Goal: Check status: Check status

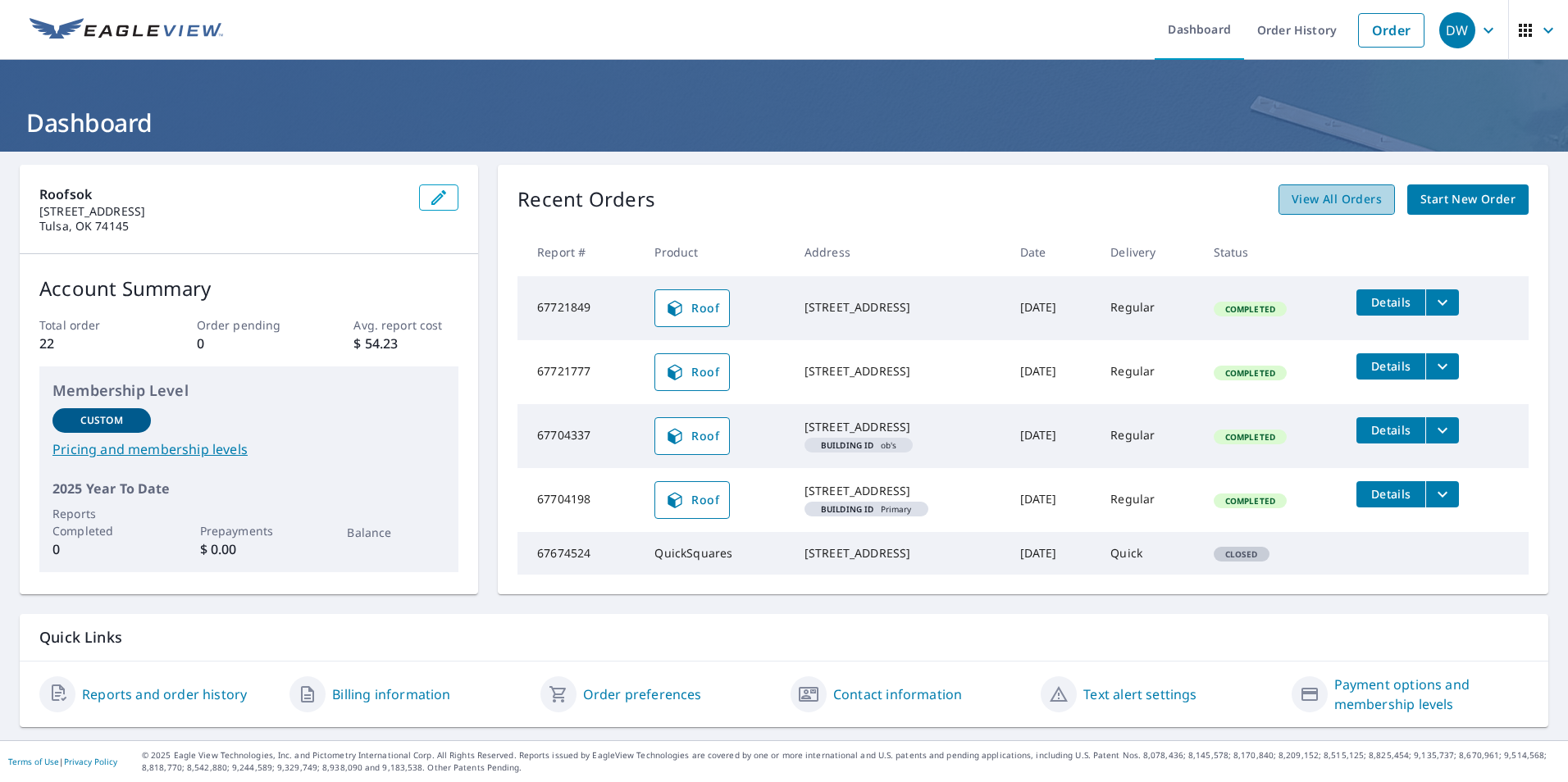
click at [1334, 198] on span "View All Orders" at bounding box center [1337, 199] width 91 height 20
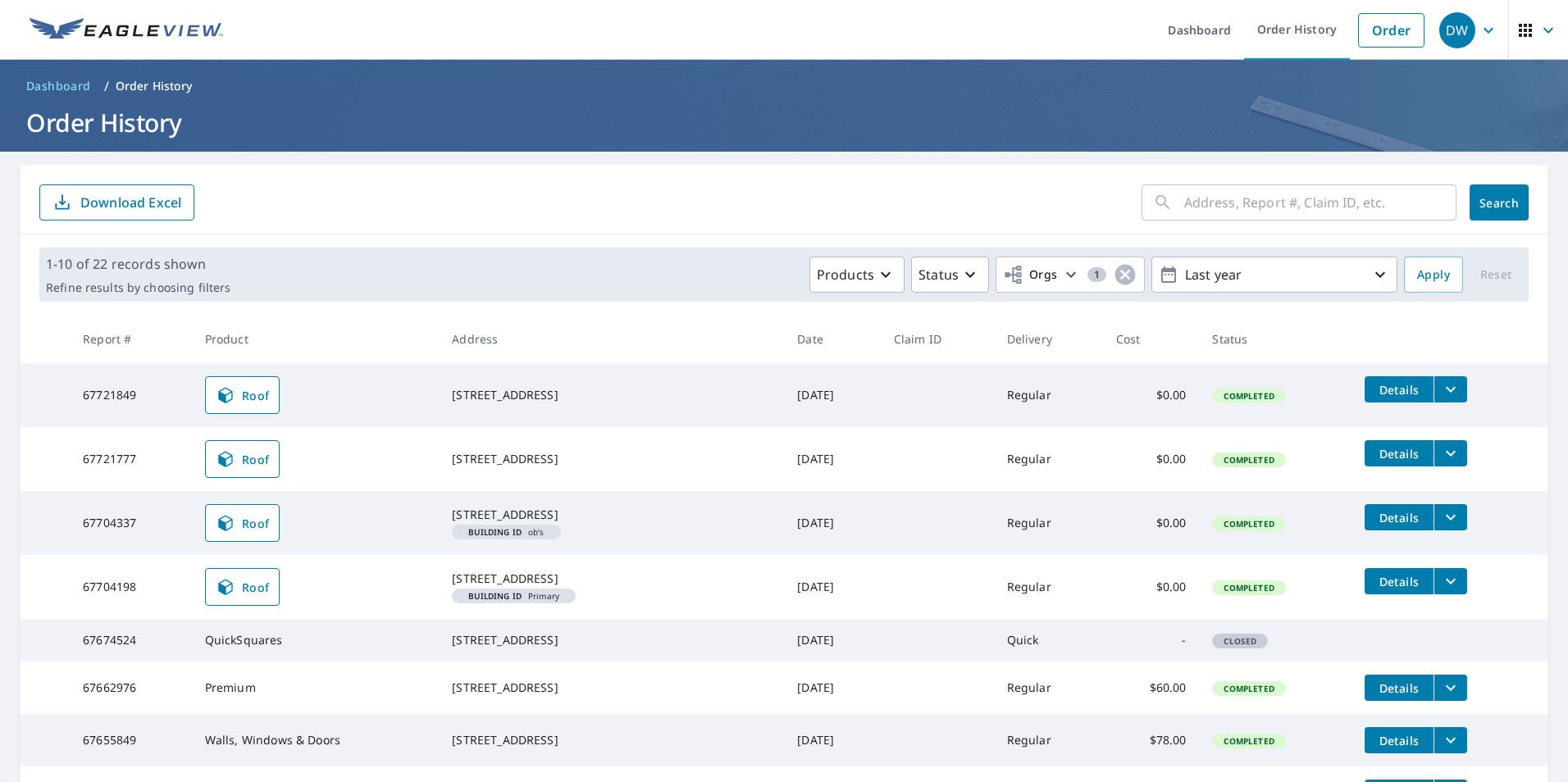
click at [1302, 204] on input "text" at bounding box center [1320, 202] width 273 height 46
type input "saddlebrook"
click button "Search" at bounding box center [1498, 202] width 59 height 36
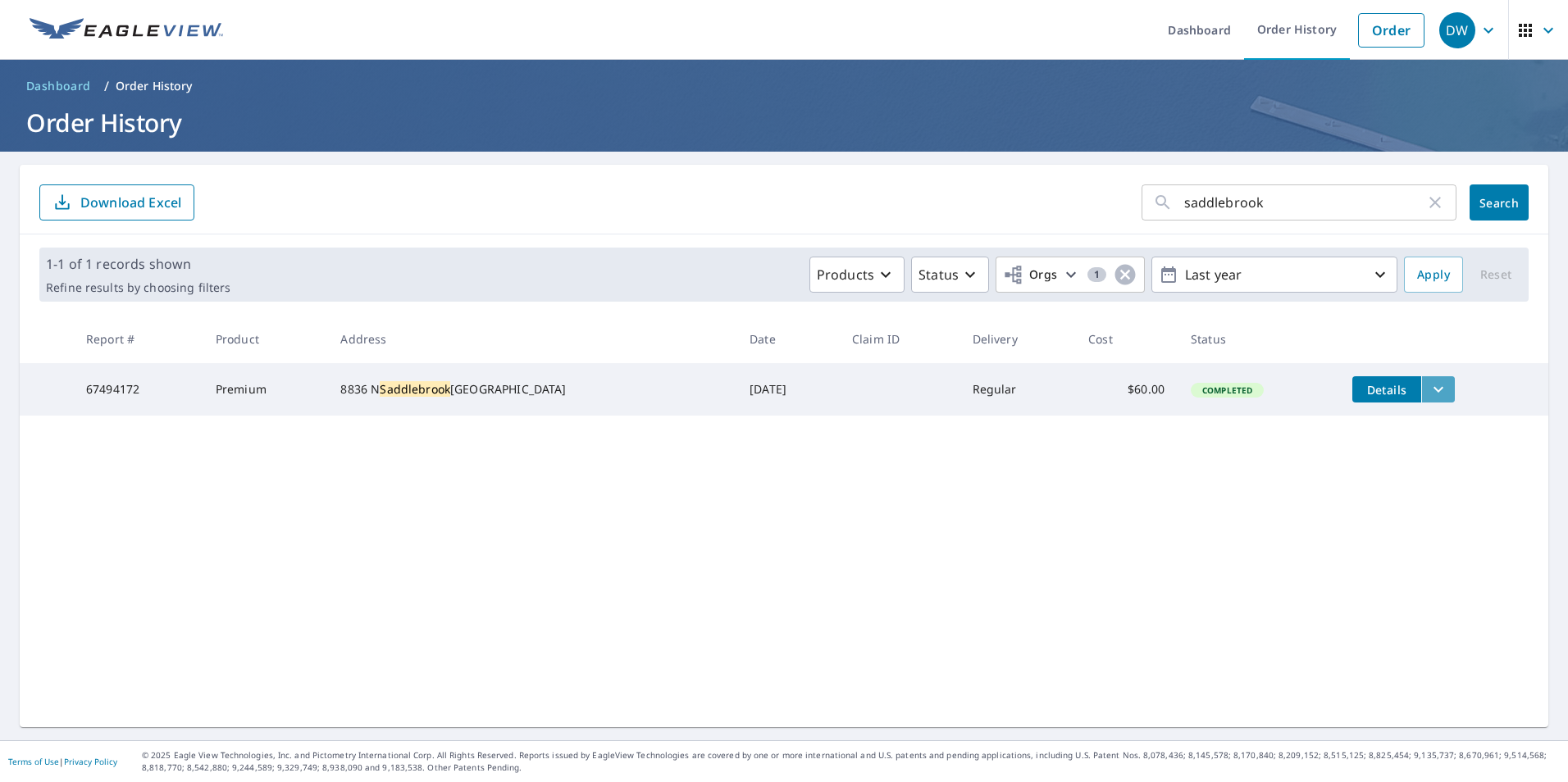
click at [1428, 391] on icon "filesDropdownBtn-67494172" at bounding box center [1438, 390] width 20 height 20
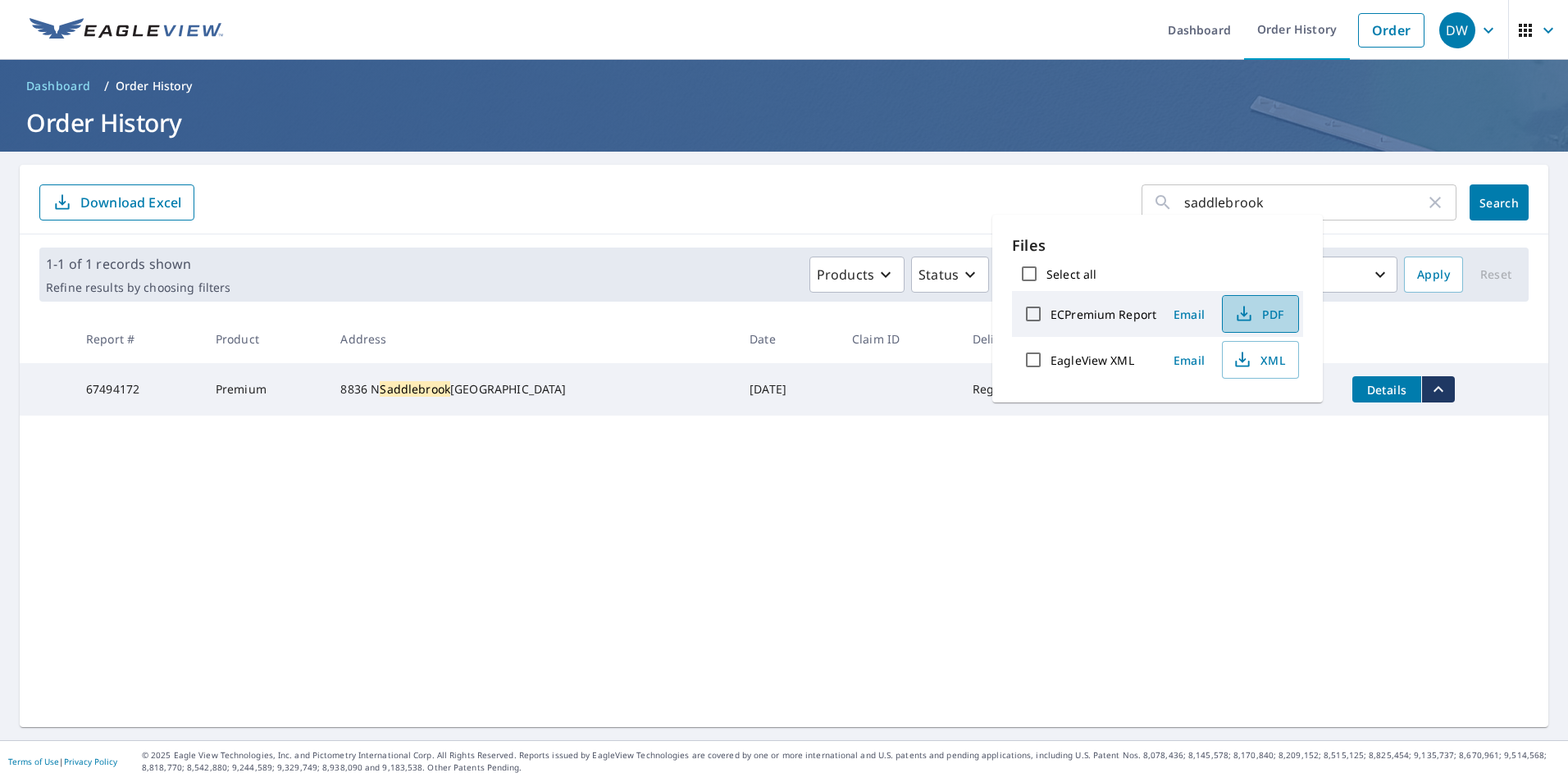
click at [1269, 317] on span "PDF" at bounding box center [1258, 315] width 52 height 20
